Goal: Task Accomplishment & Management: Manage account settings

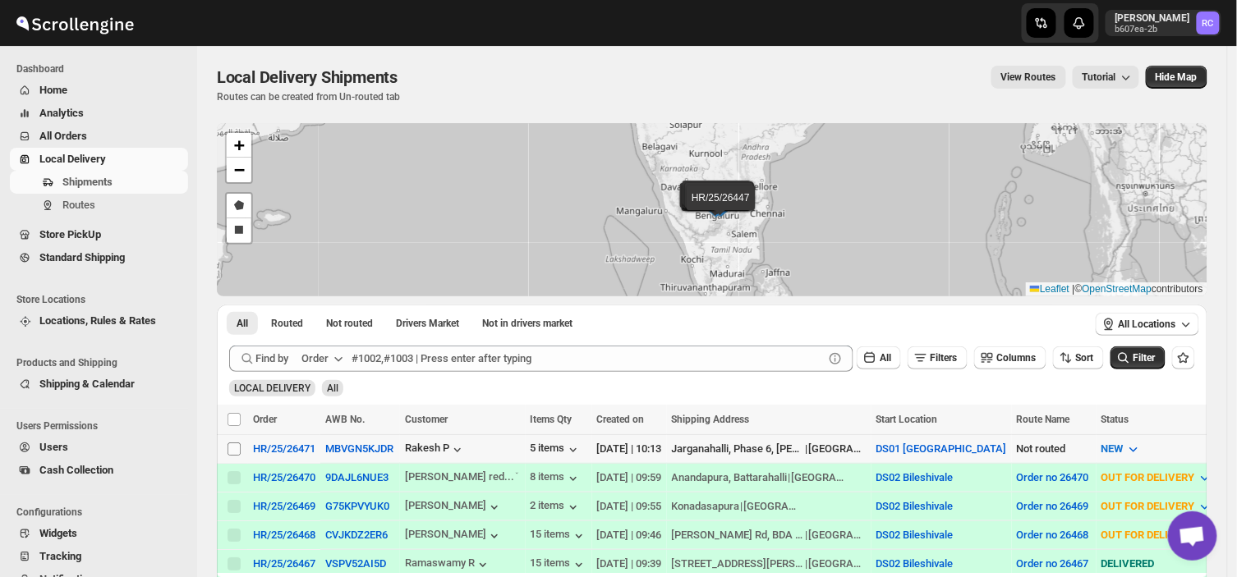
click at [233, 447] on input "Select shipment" at bounding box center [233, 449] width 13 height 13
checkbox input "true"
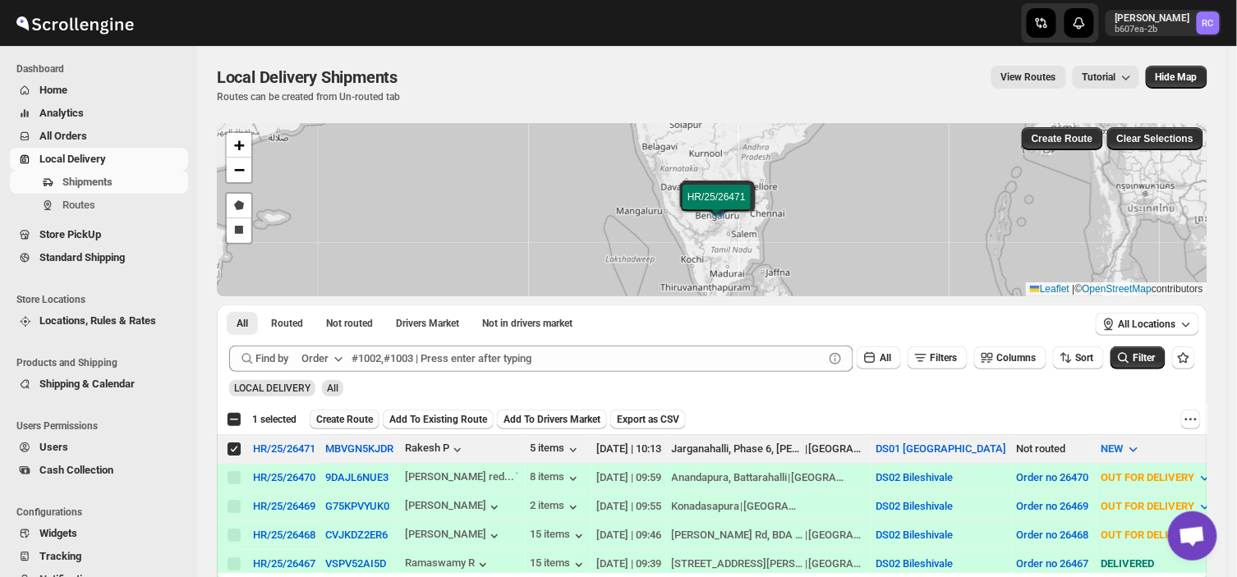
click at [337, 419] on span "Create Route" at bounding box center [344, 419] width 57 height 13
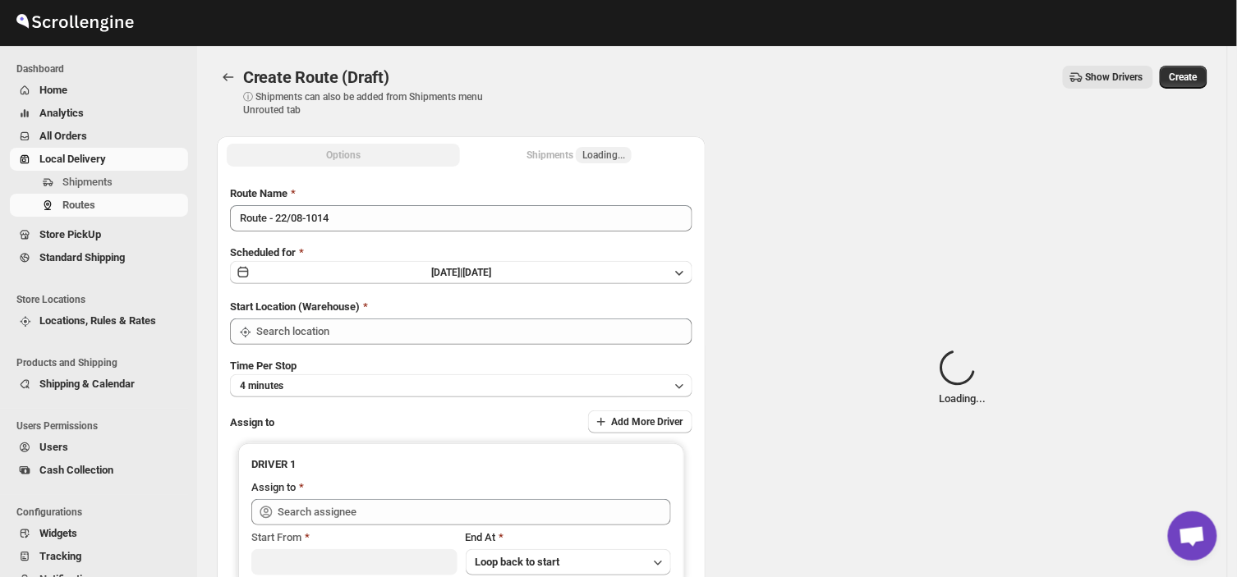
type input "DS01 [GEOGRAPHIC_DATA]"
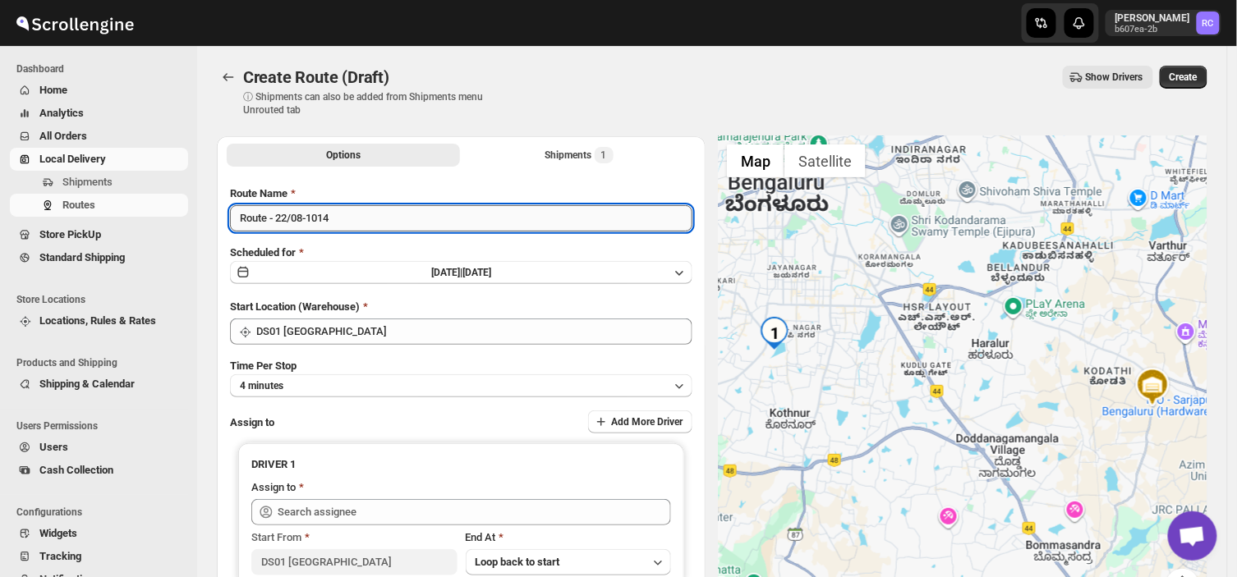
click at [341, 220] on input "Route - 22/08-1014" at bounding box center [461, 218] width 462 height 26
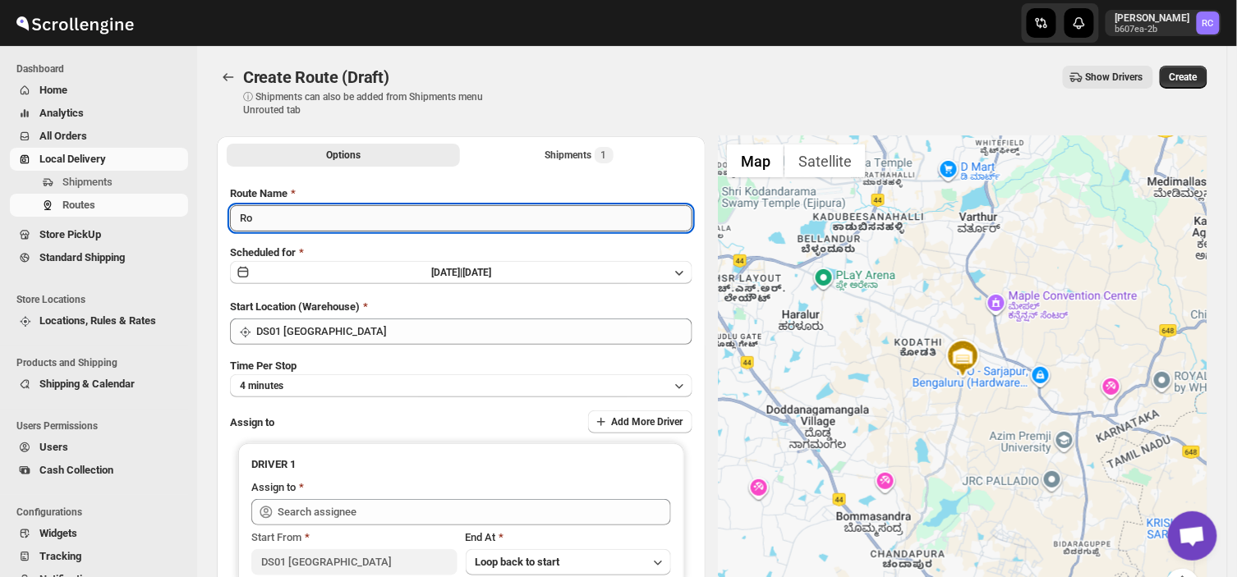
type input "R"
type input "Order no 26471"
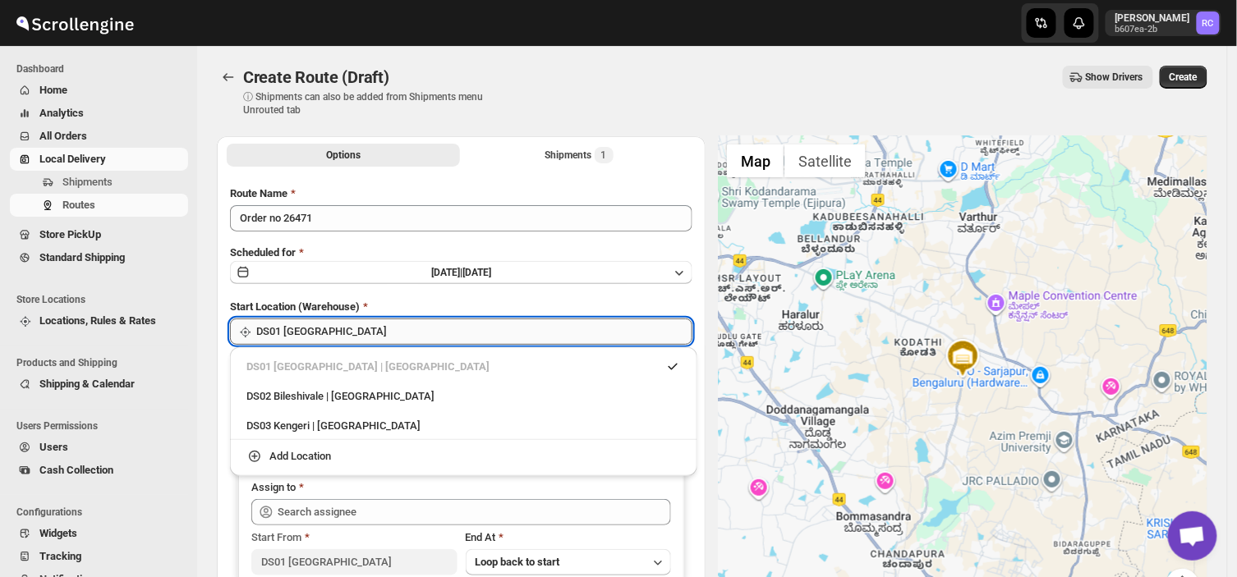
click at [332, 335] on input "DS01 [GEOGRAPHIC_DATA]" at bounding box center [474, 332] width 436 height 26
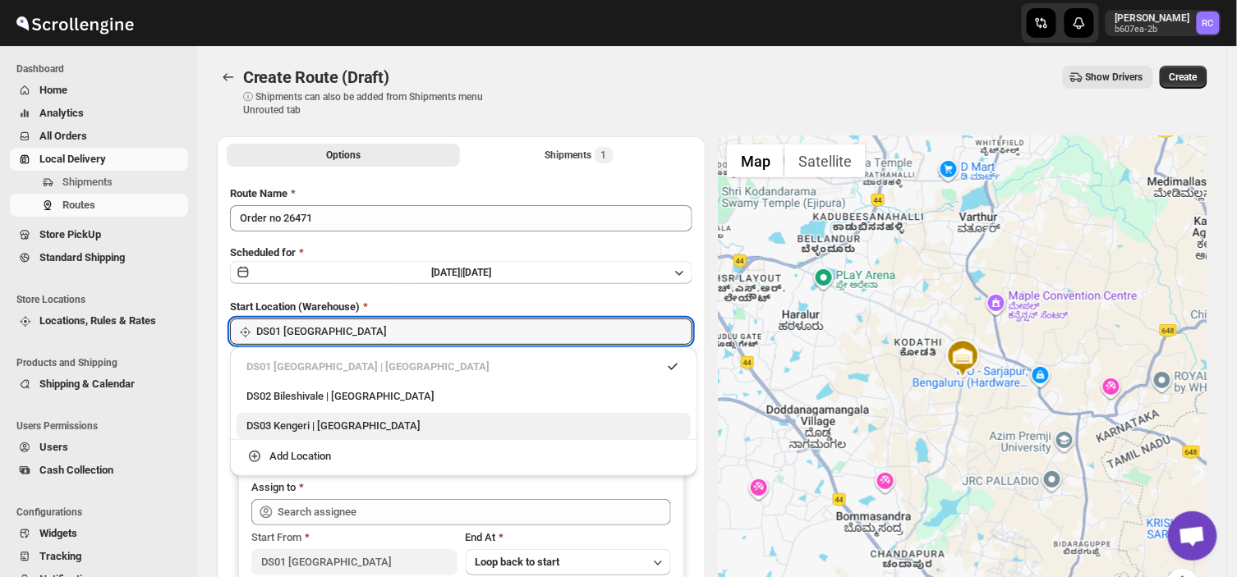
click at [305, 423] on div "DS03 Kengeri | [GEOGRAPHIC_DATA]" at bounding box center [463, 426] width 434 height 16
type input "DS03 Kengeri"
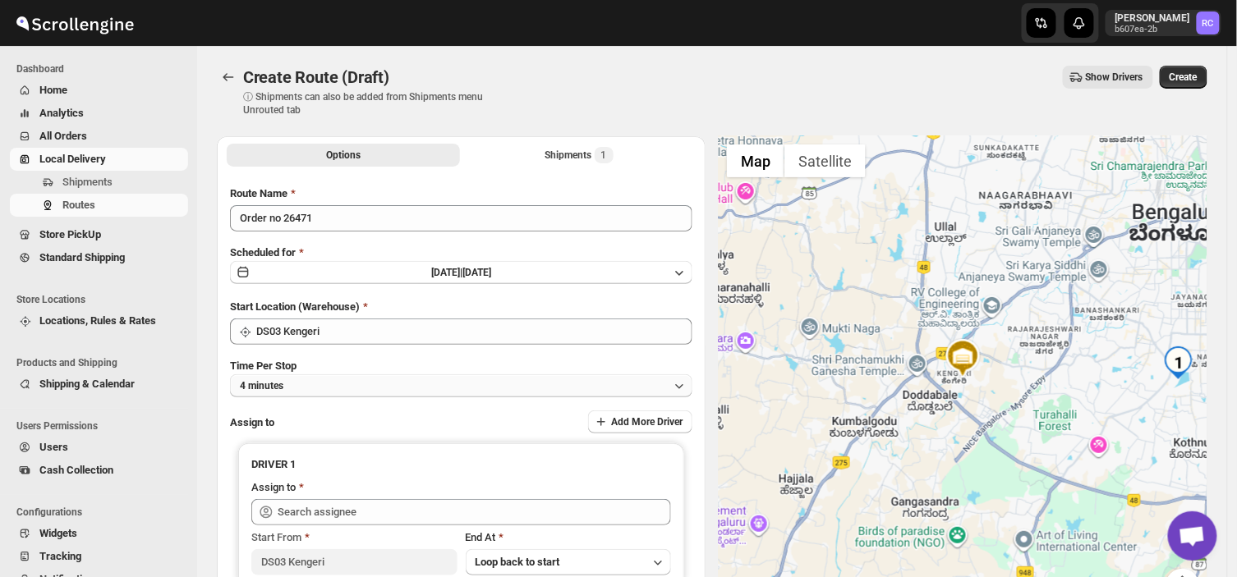
click at [314, 384] on button "4 minutes" at bounding box center [461, 385] width 462 height 23
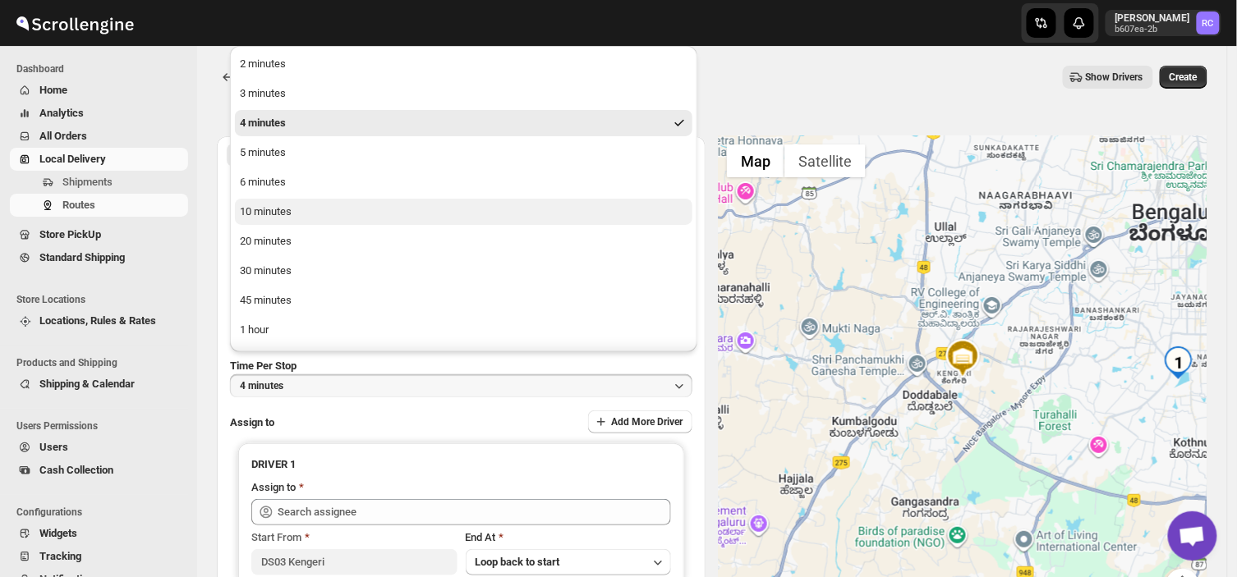
click at [293, 211] on button "10 minutes" at bounding box center [463, 212] width 457 height 26
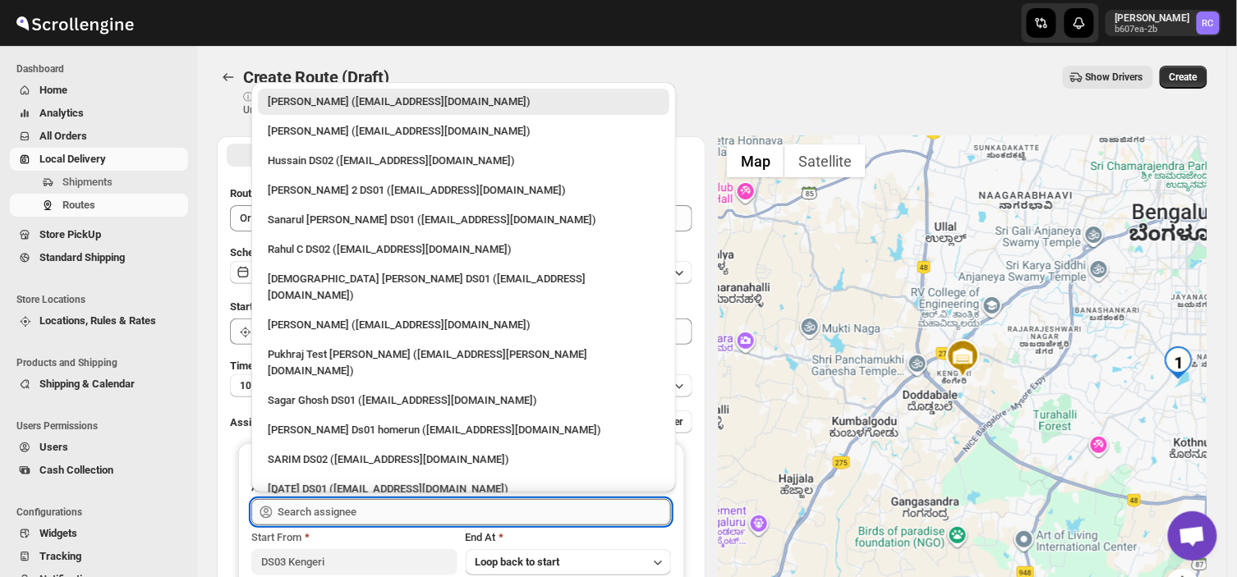
click at [367, 509] on input "text" at bounding box center [474, 512] width 393 height 26
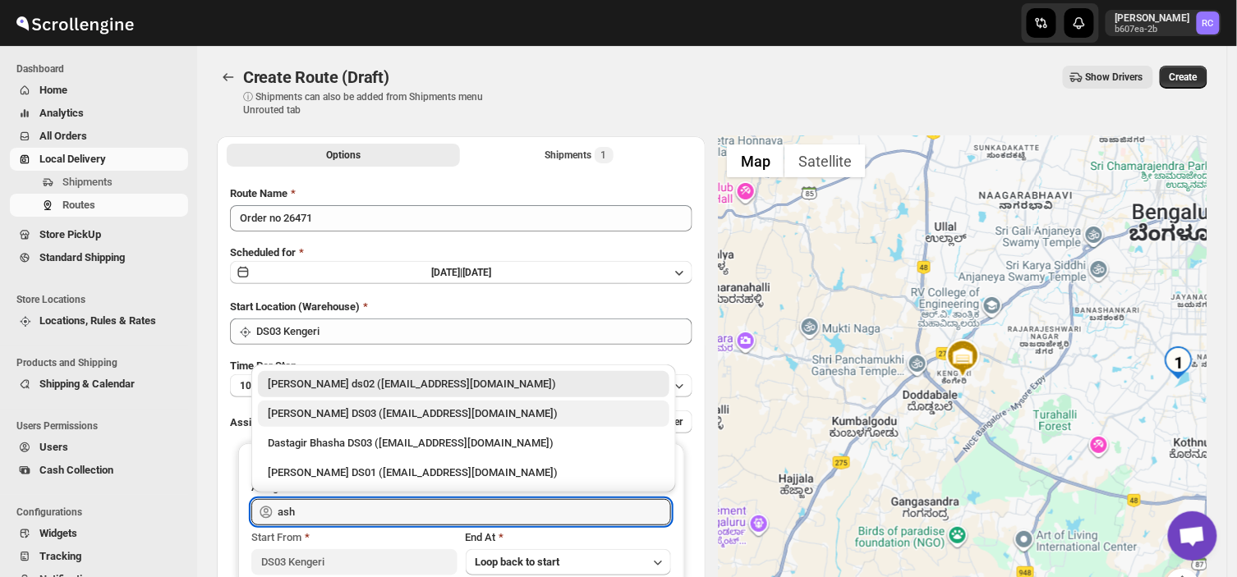
click at [413, 406] on div "[PERSON_NAME] DS03 ([EMAIL_ADDRESS][DOMAIN_NAME])" at bounding box center [464, 414] width 392 height 16
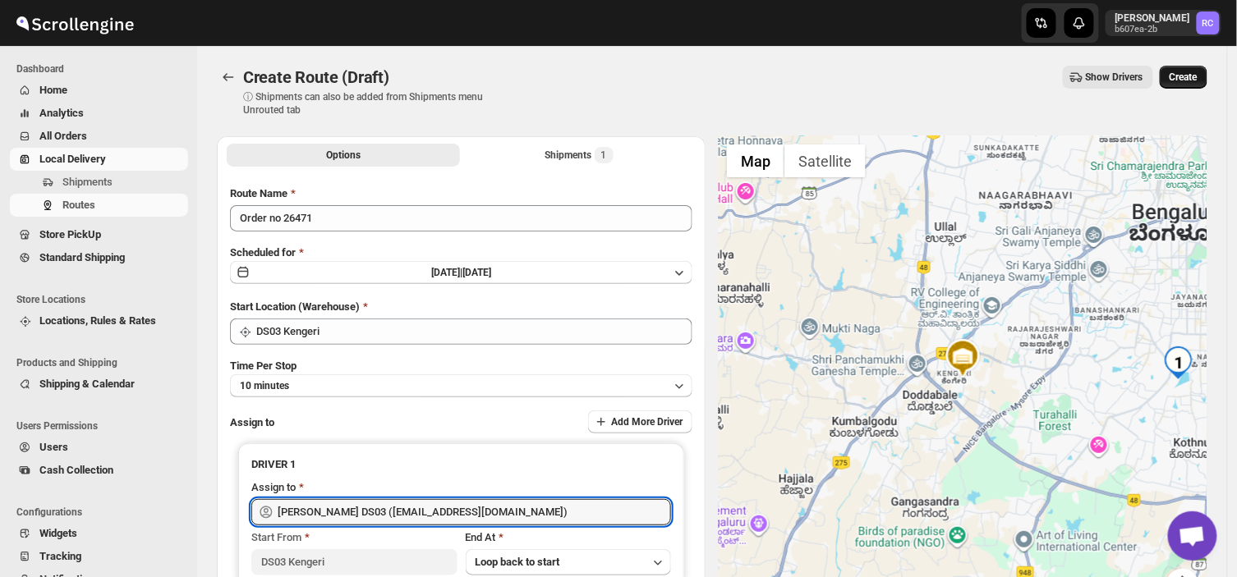
type input "[PERSON_NAME] DS03 ([EMAIL_ADDRESS][DOMAIN_NAME])"
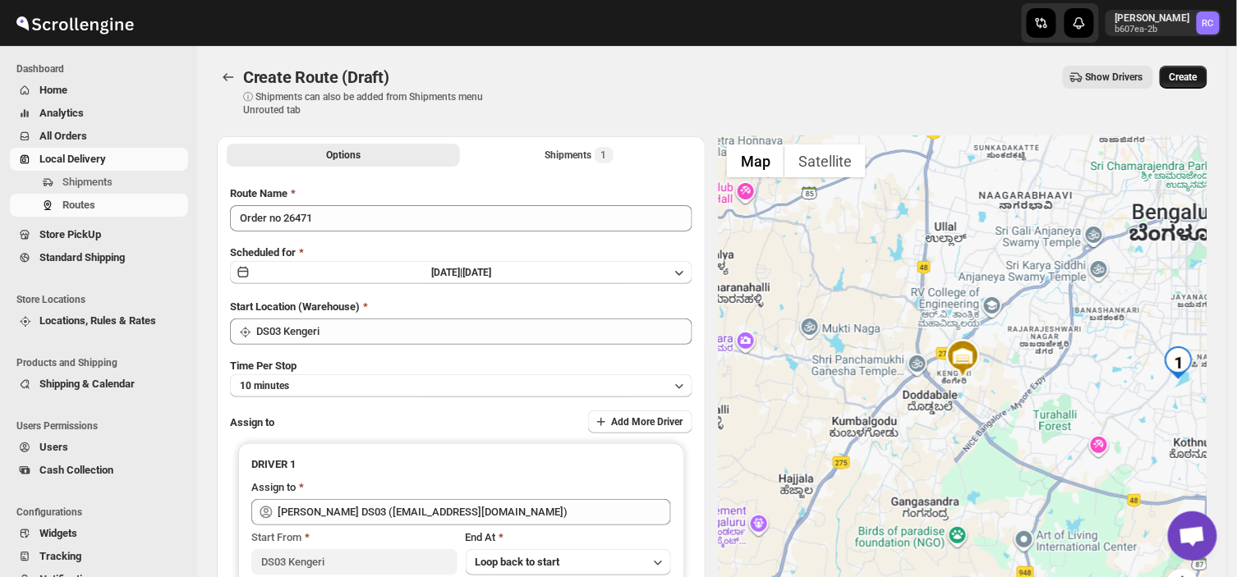
click at [1192, 69] on button "Create" at bounding box center [1183, 77] width 48 height 23
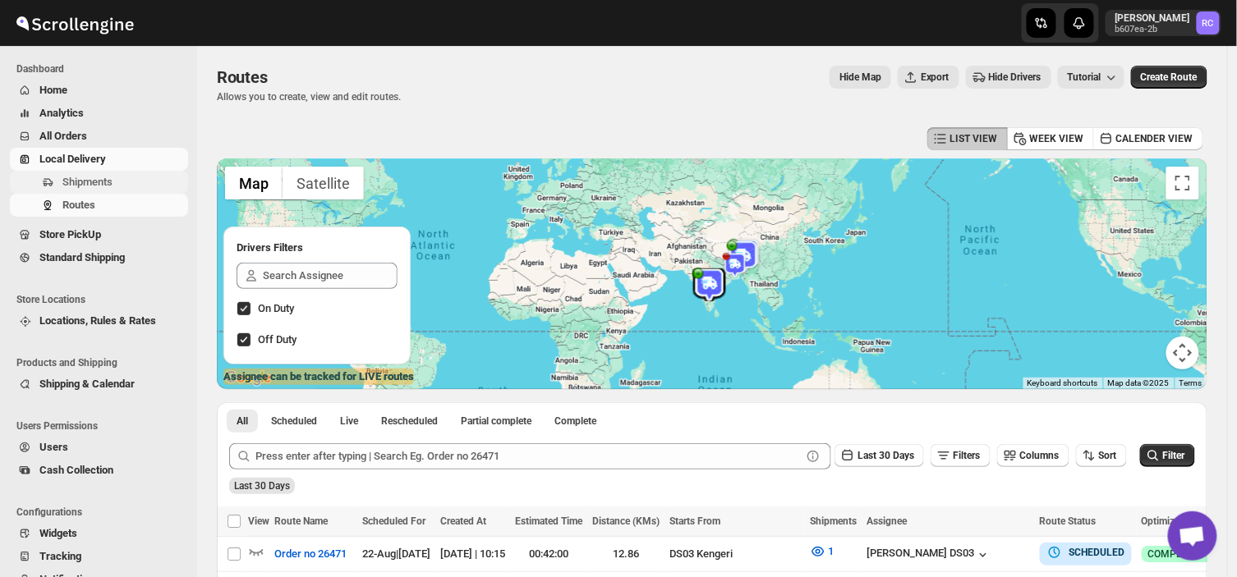
click at [108, 188] on span "Shipments" at bounding box center [87, 182] width 50 height 12
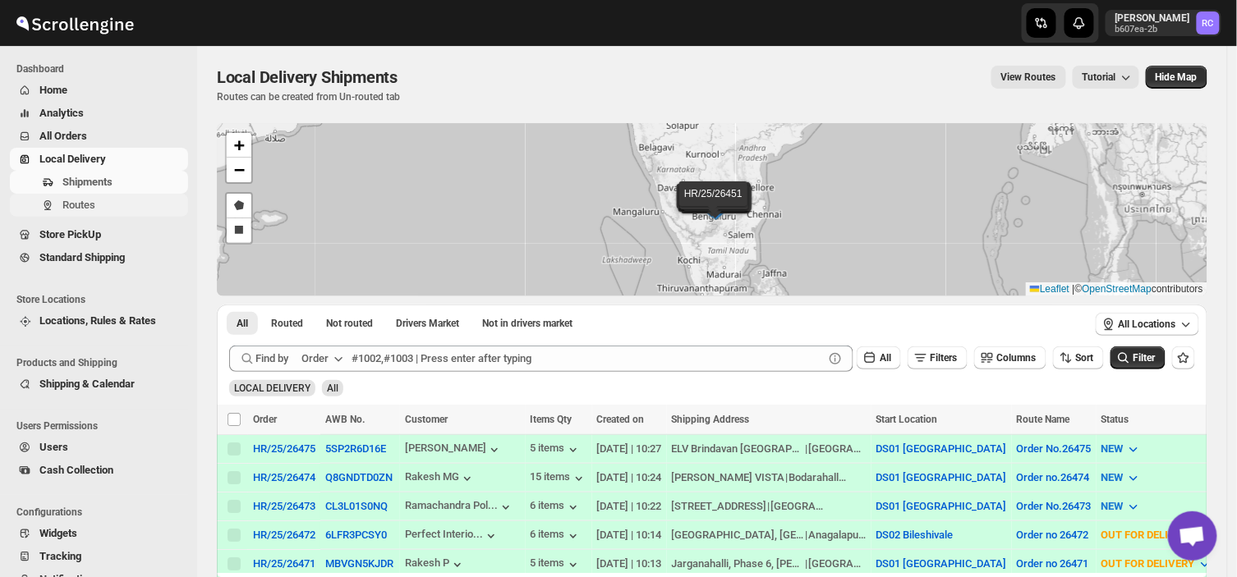
click at [112, 197] on span "Routes" at bounding box center [123, 205] width 122 height 16
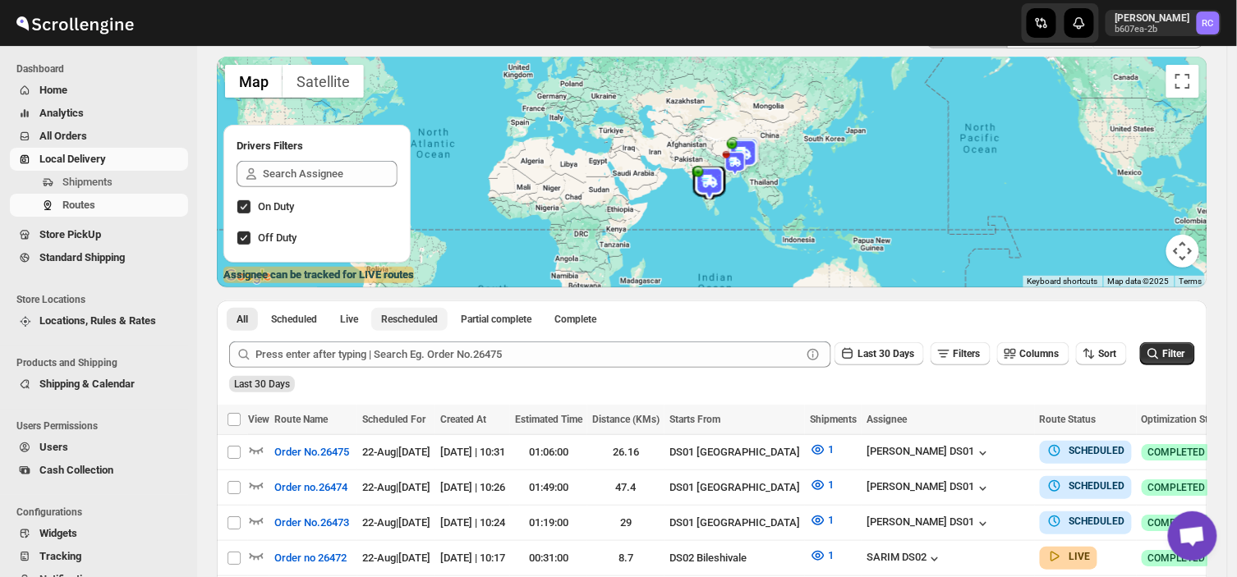
scroll to position [103, 0]
click at [231, 522] on input "Select route" at bounding box center [233, 522] width 13 height 13
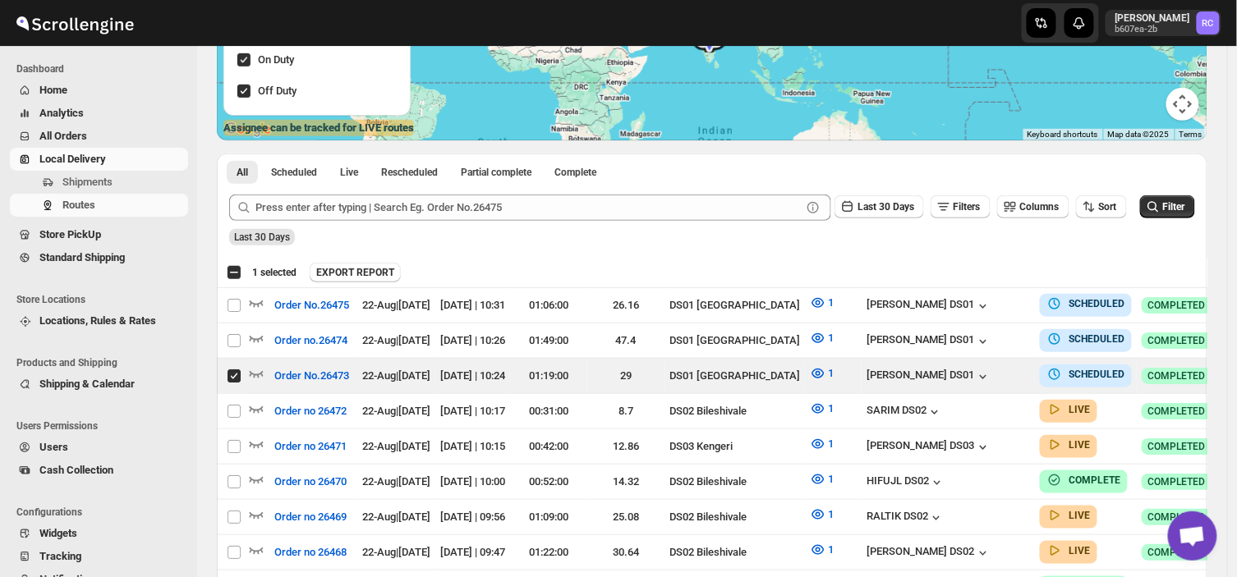
scroll to position [235, 0]
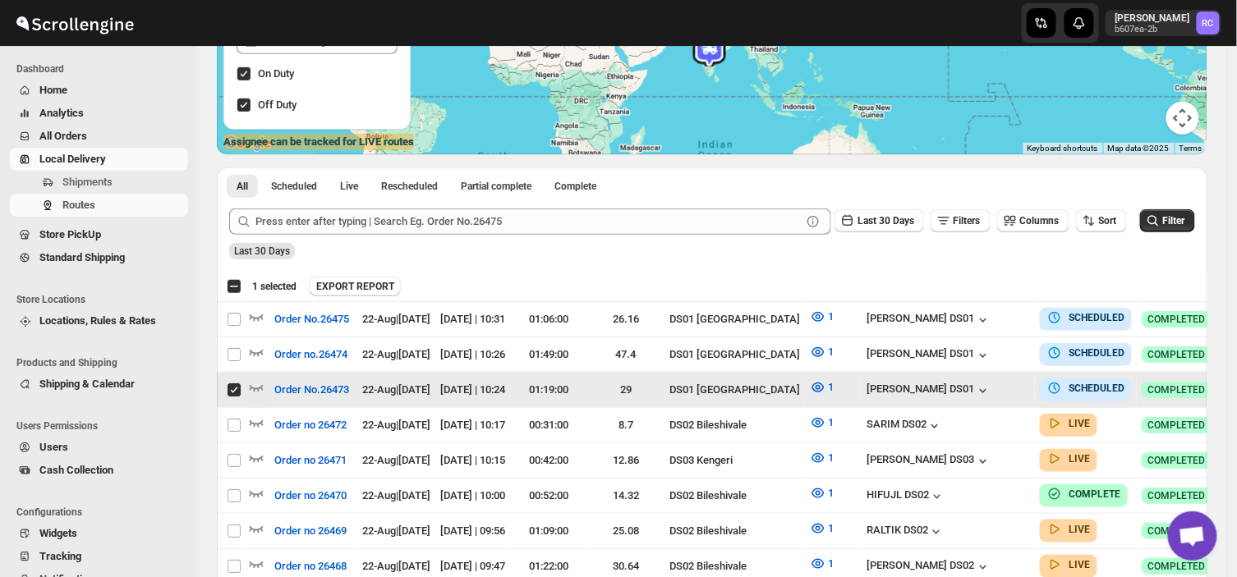
click at [1236, 386] on icon "button" at bounding box center [1249, 389] width 16 height 16
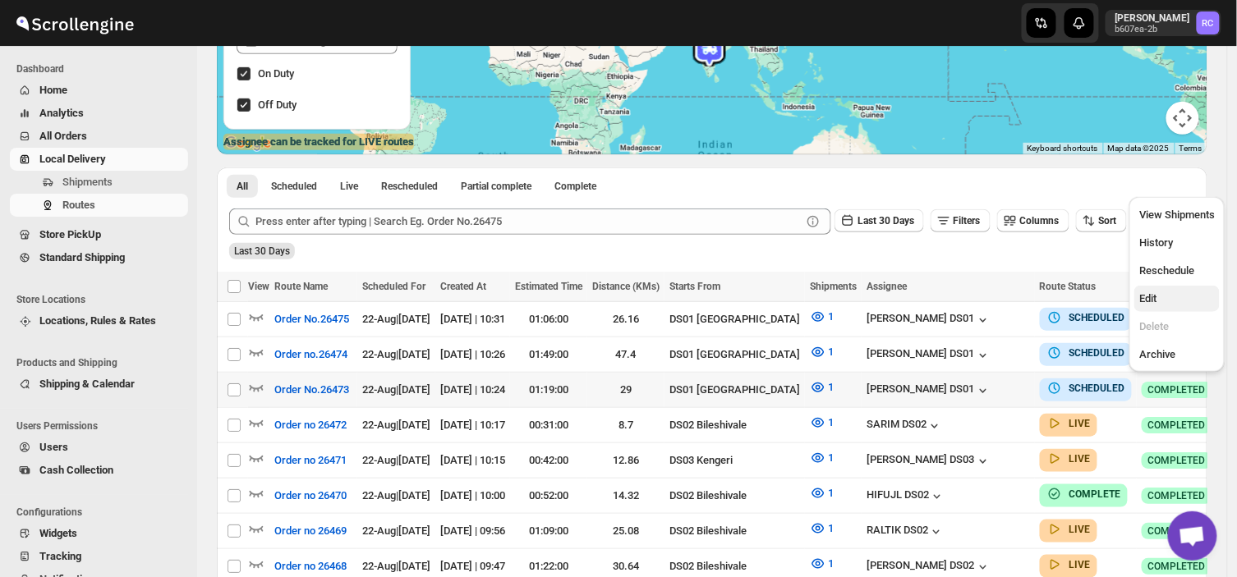
click at [1149, 296] on span "Edit" at bounding box center [1147, 298] width 17 height 12
checkbox input "true"
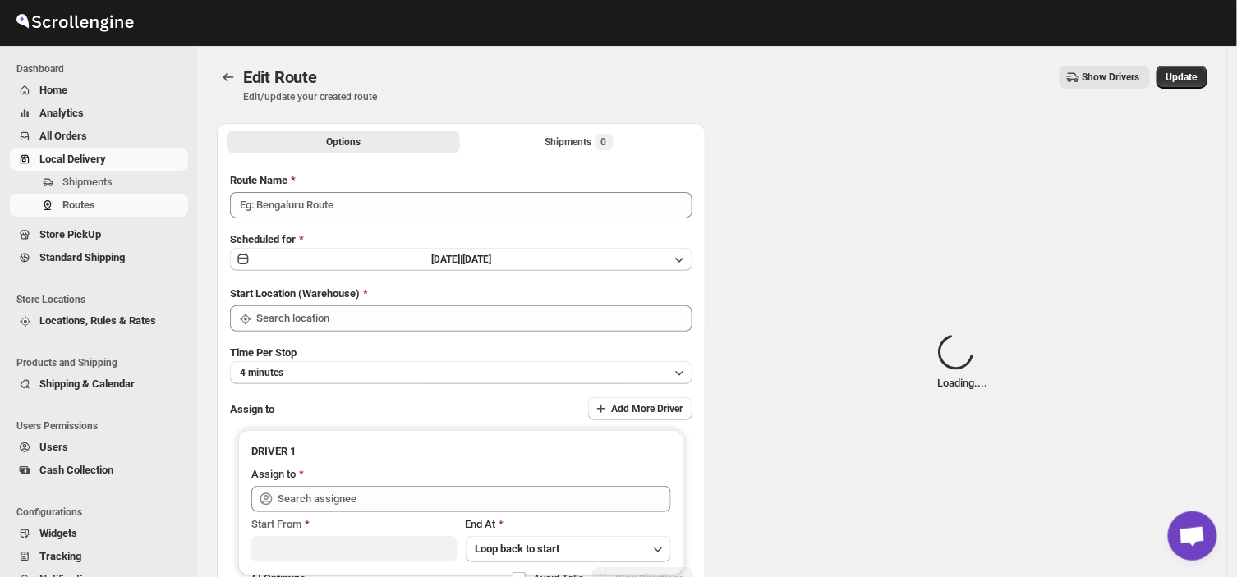
type input "Order No.26473"
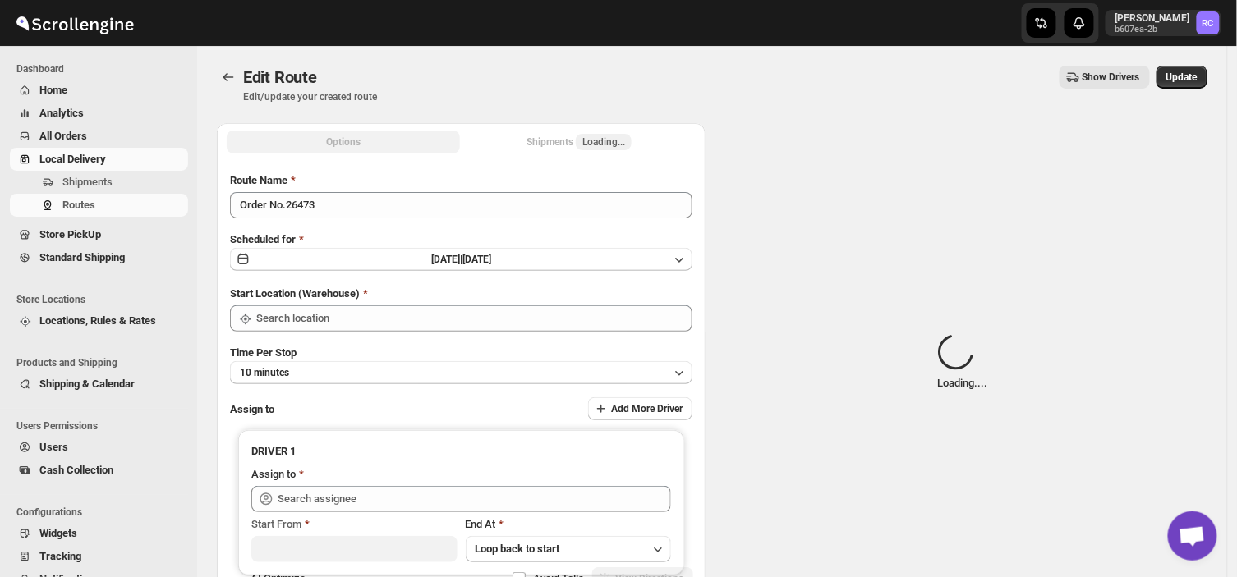
type input "DS01 [GEOGRAPHIC_DATA]"
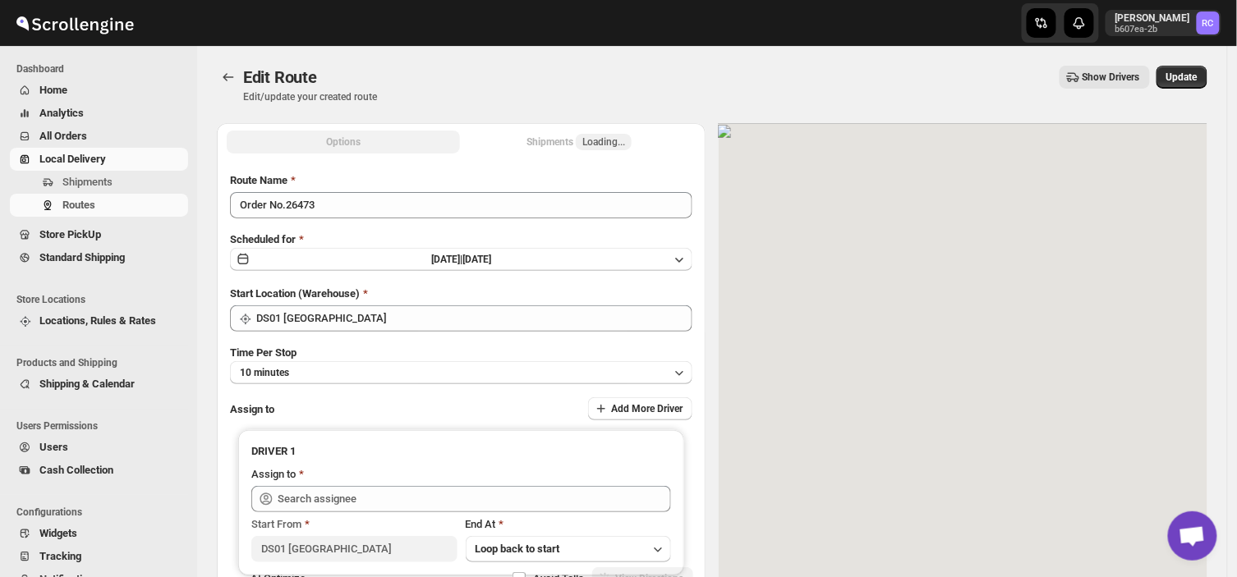
type input "[PERSON_NAME] DS01 ([EMAIL_ADDRESS][DOMAIN_NAME])"
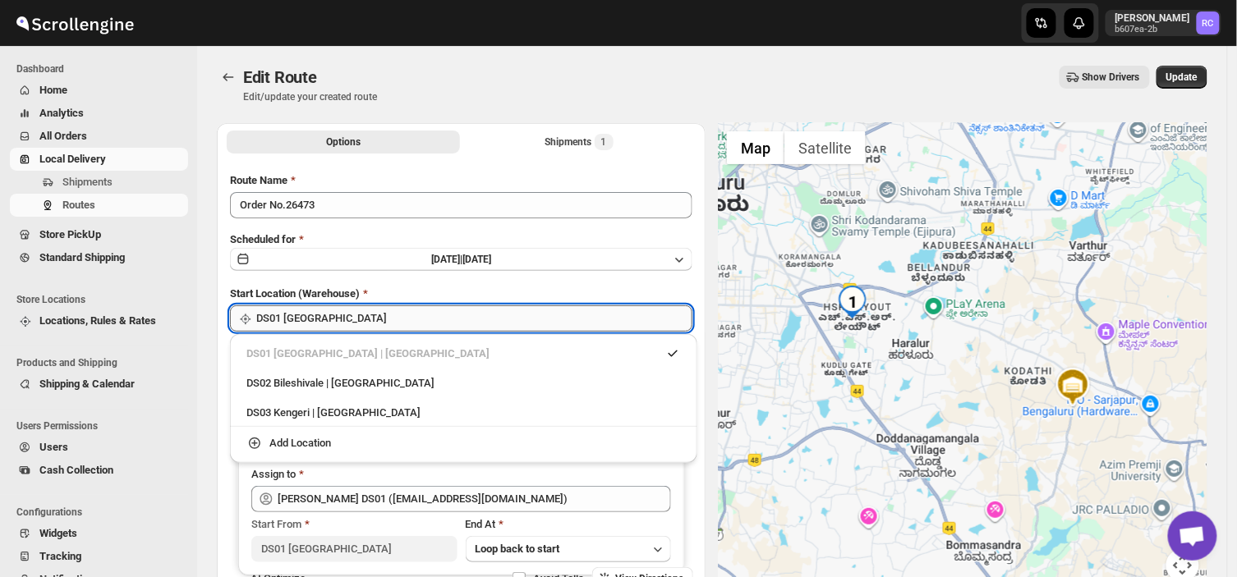
click at [337, 318] on input "DS01 [GEOGRAPHIC_DATA]" at bounding box center [474, 318] width 436 height 26
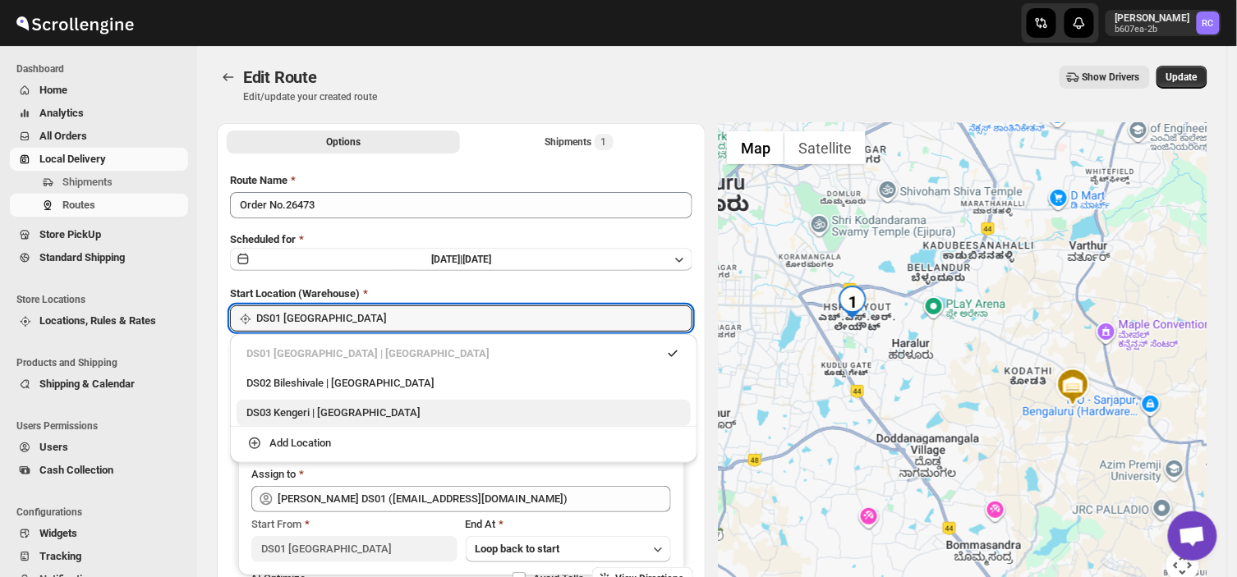
click at [310, 414] on div "DS03 Kengeri | [GEOGRAPHIC_DATA]" at bounding box center [463, 413] width 434 height 16
type input "DS03 Kengeri"
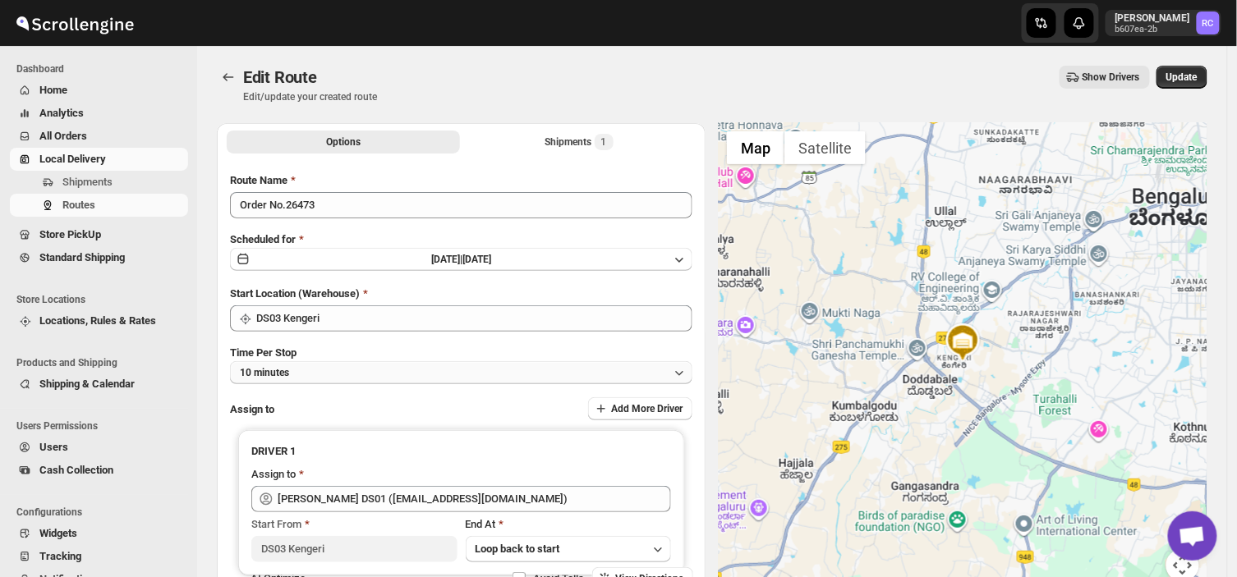
click at [306, 375] on button "10 minutes" at bounding box center [461, 372] width 462 height 23
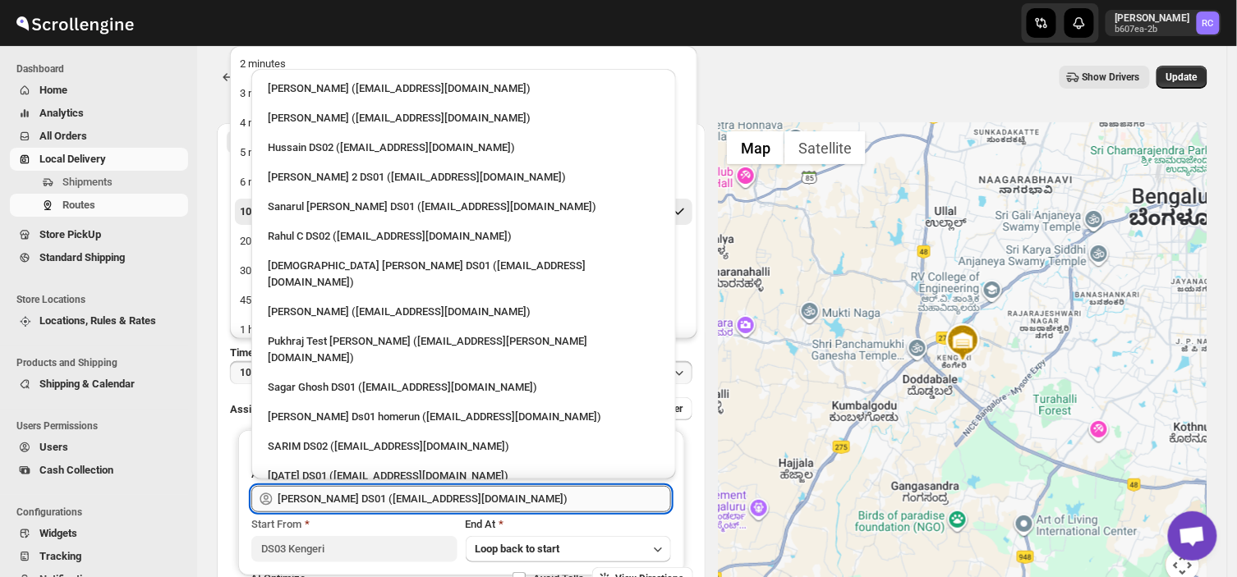
click at [482, 493] on input "[PERSON_NAME] DS01 ([EMAIL_ADDRESS][DOMAIN_NAME])" at bounding box center [474, 499] width 393 height 26
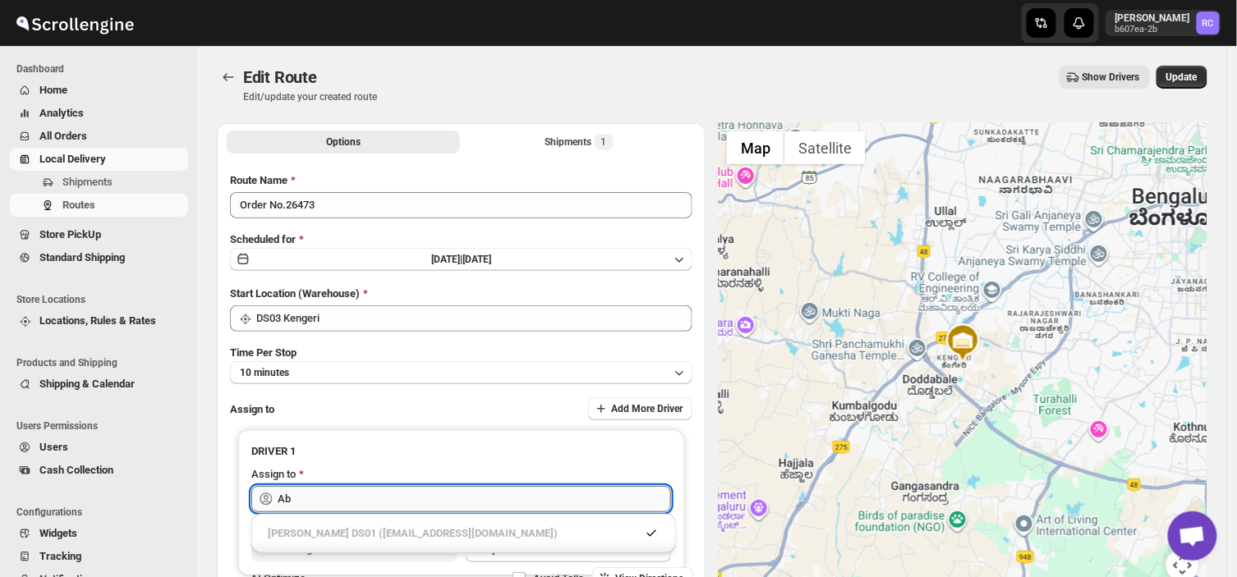
type input "A"
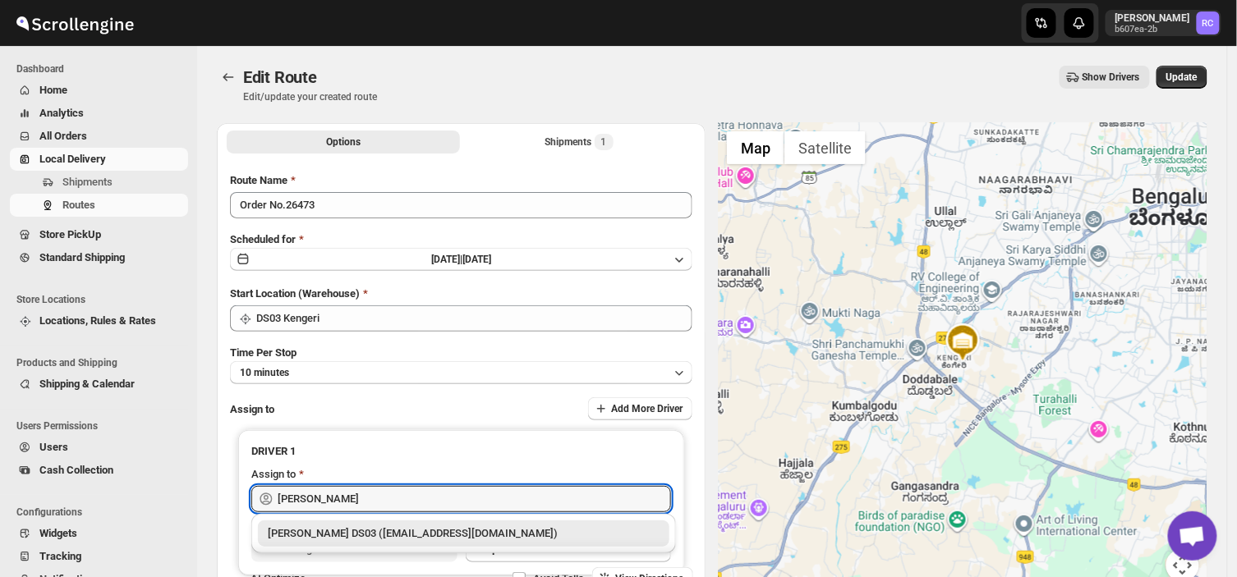
click at [447, 538] on div "[PERSON_NAME] DS03 ([EMAIL_ADDRESS][DOMAIN_NAME])" at bounding box center [464, 533] width 392 height 16
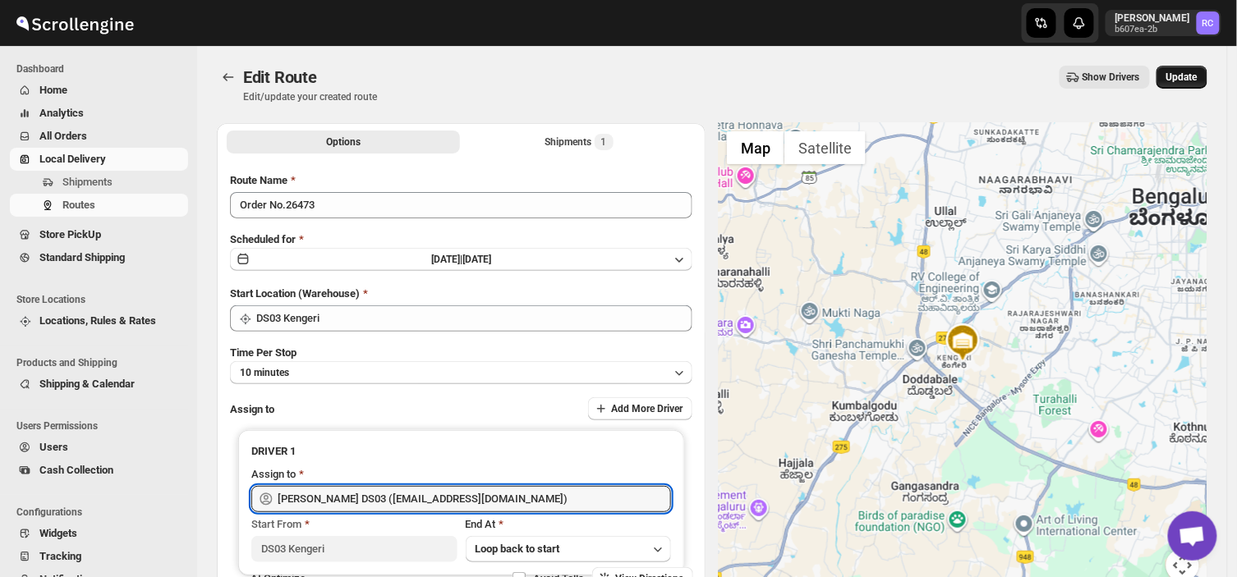
type input "[PERSON_NAME] DS03 ([EMAIL_ADDRESS][DOMAIN_NAME])"
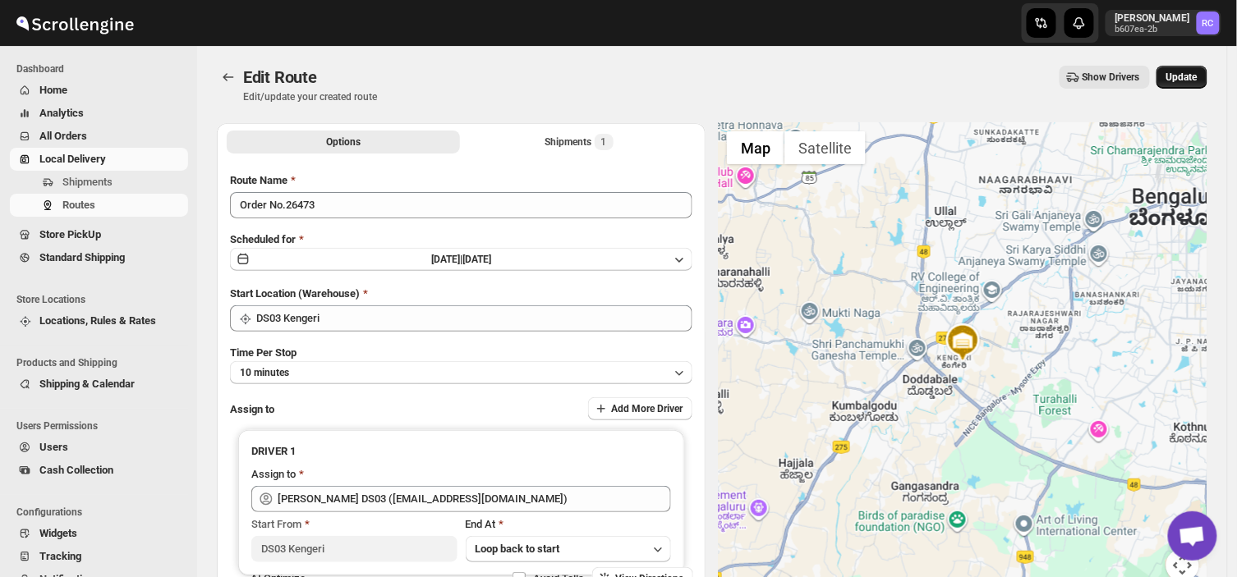
click at [1187, 75] on span "Update" at bounding box center [1181, 77] width 31 height 13
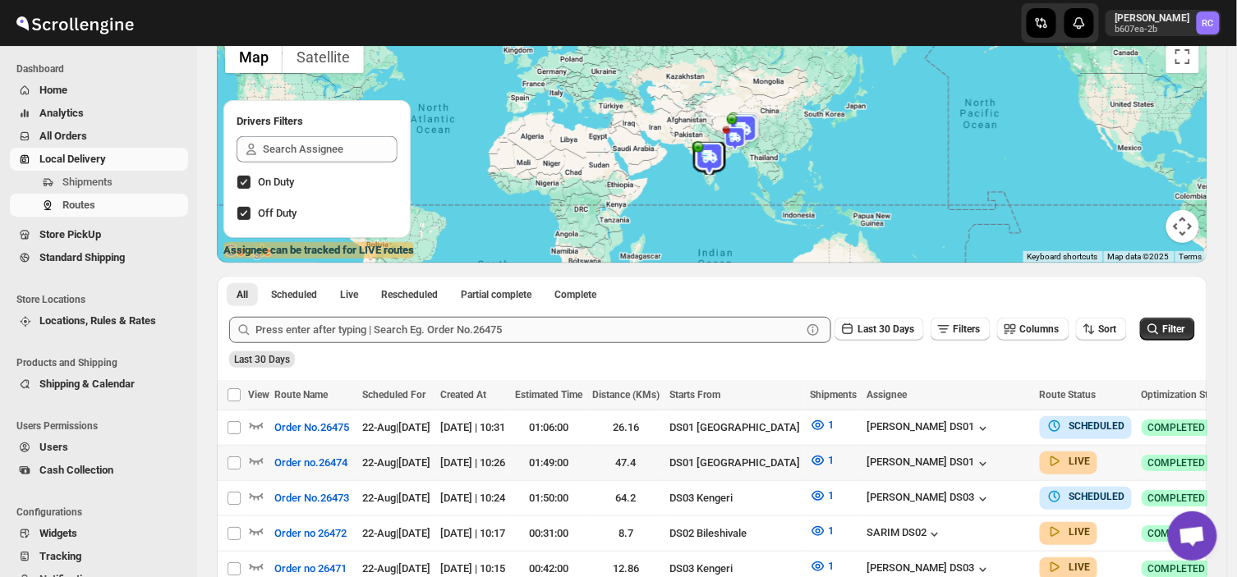
scroll to position [123, 0]
